Goal: Navigation & Orientation: Find specific page/section

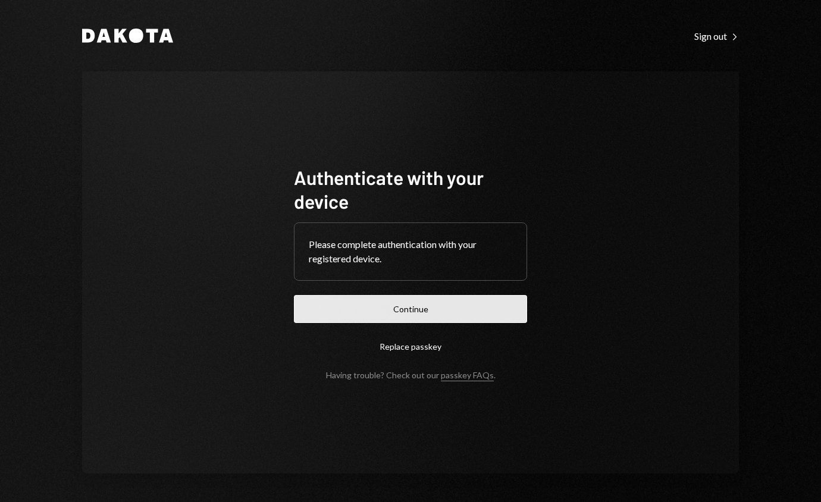
click at [447, 314] on button "Continue" at bounding box center [410, 309] width 233 height 28
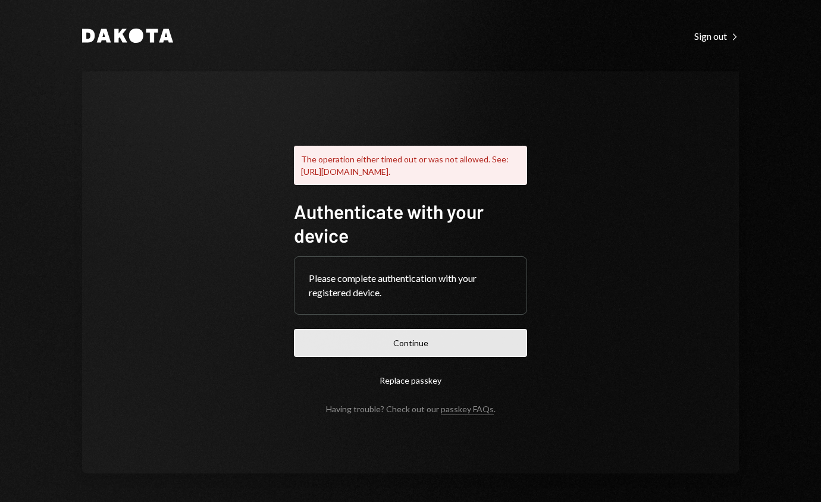
click at [441, 352] on button "Continue" at bounding box center [410, 343] width 233 height 28
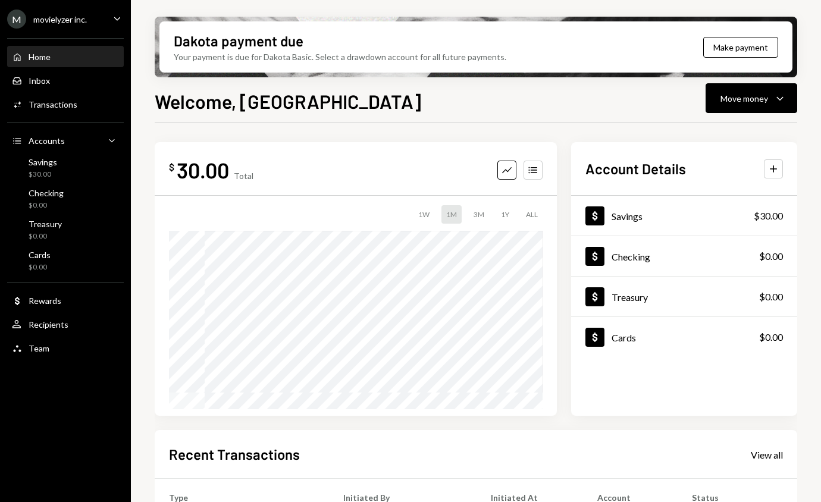
click at [528, 450] on div "Recent Transactions View all" at bounding box center [476, 454] width 614 height 20
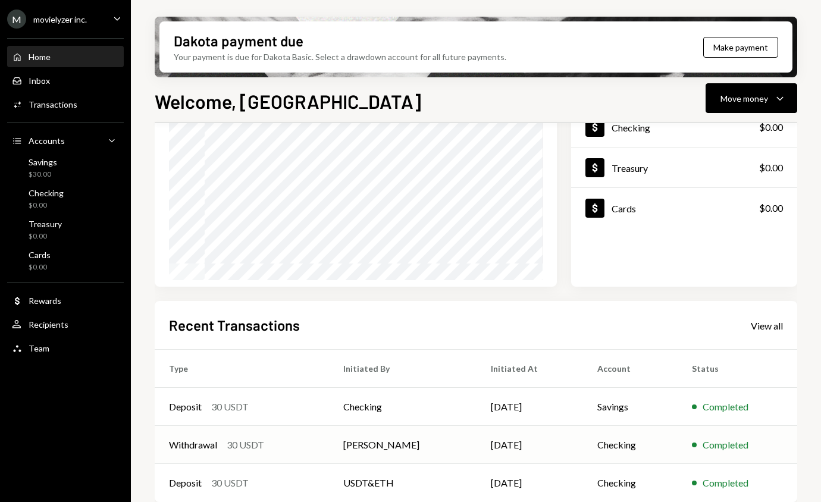
scroll to position [139, 0]
